Goal: Task Accomplishment & Management: Manage account settings

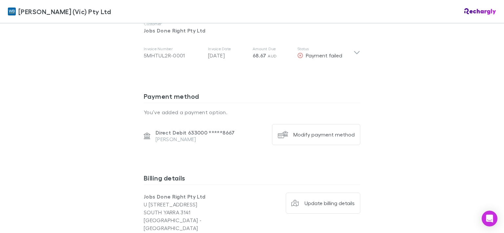
scroll to position [393, 0]
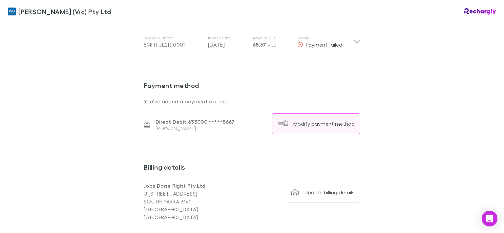
click at [305, 120] on div "Modify payment method" at bounding box center [323, 123] width 61 height 7
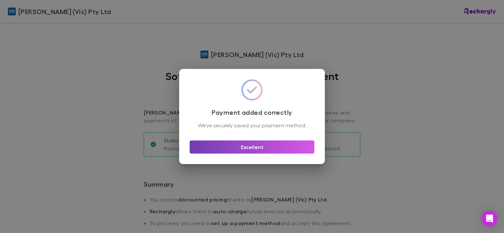
click at [264, 149] on button "Excellent" at bounding box center [251, 146] width 125 height 13
